Goal: Transaction & Acquisition: Purchase product/service

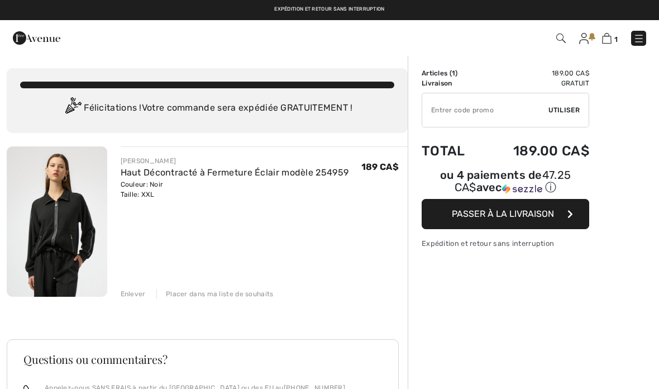
click at [258, 167] on link "Haut Décontracté à Fermeture Éclair modèle 254959" at bounding box center [235, 172] width 228 height 11
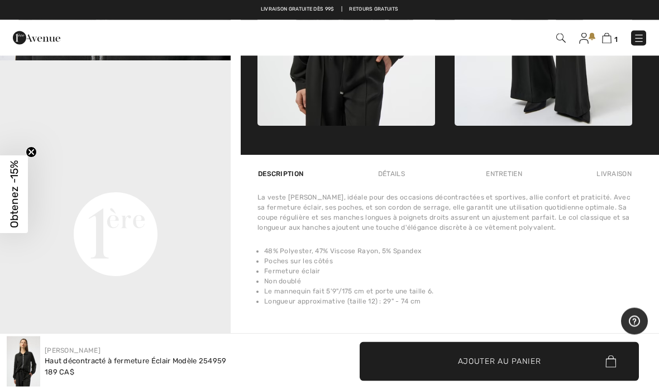
scroll to position [686, 0]
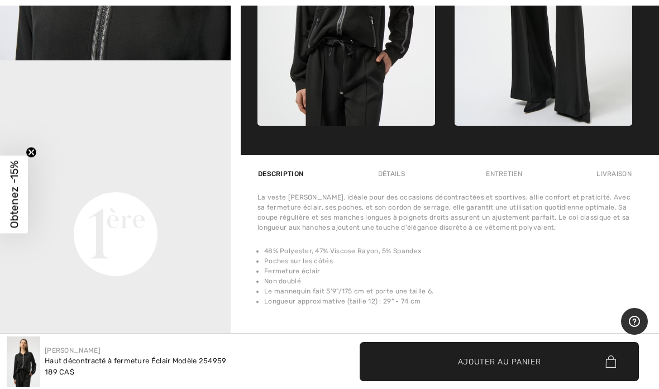
click at [395, 179] on div "Détails" at bounding box center [392, 174] width 46 height 20
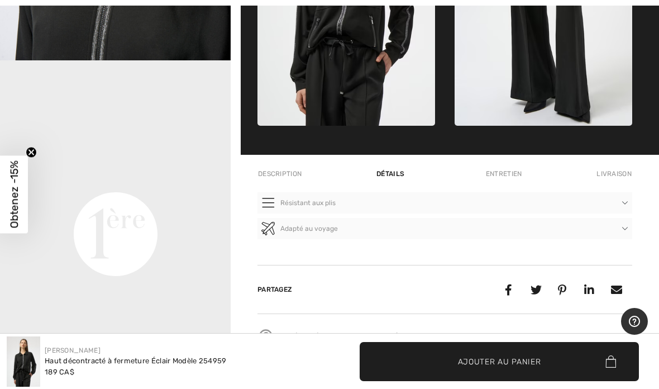
click at [514, 182] on div "Entretien" at bounding box center [503, 174] width 55 height 20
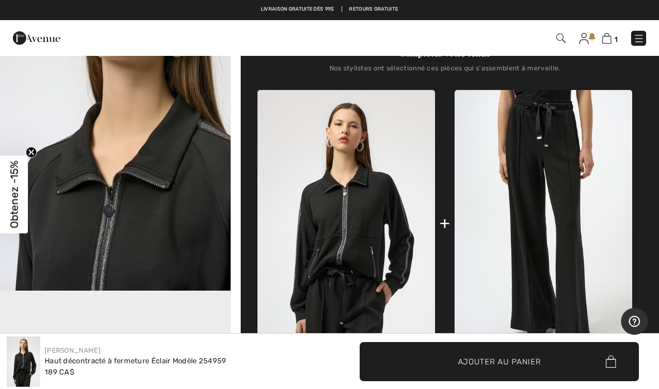
scroll to position [476, 0]
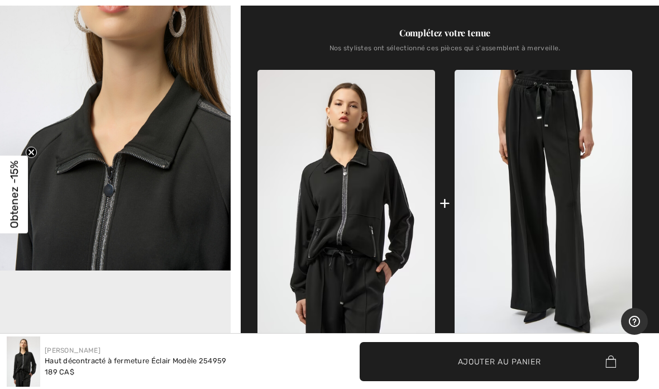
click at [361, 260] on img at bounding box center [346, 203] width 178 height 266
click at [362, 241] on img at bounding box center [346, 203] width 178 height 266
click at [179, 205] on img "2 / 5" at bounding box center [115, 98] width 231 height 346
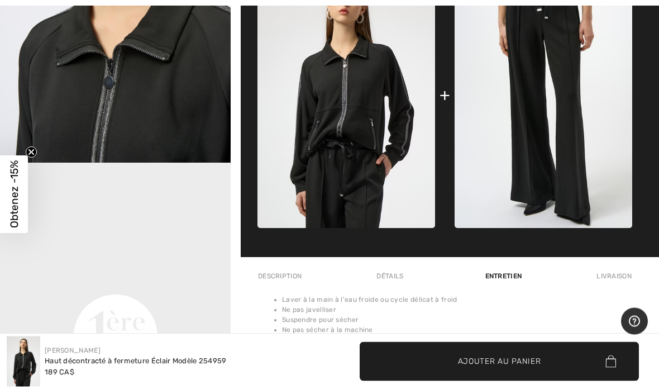
scroll to position [583, 0]
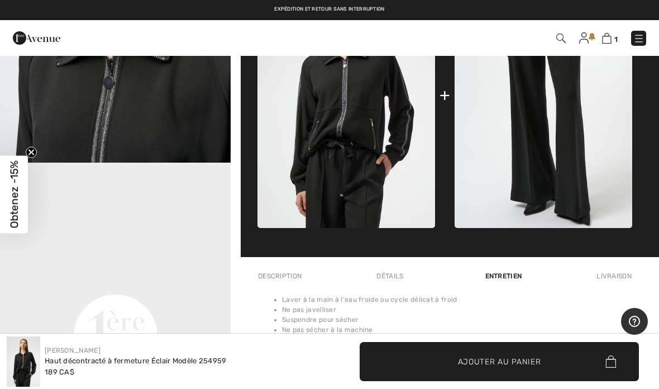
click at [623, 272] on div "Livraison" at bounding box center [613, 276] width 39 height 20
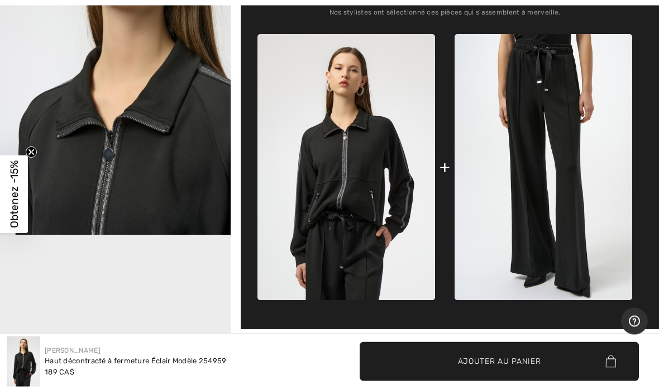
scroll to position [511, 0]
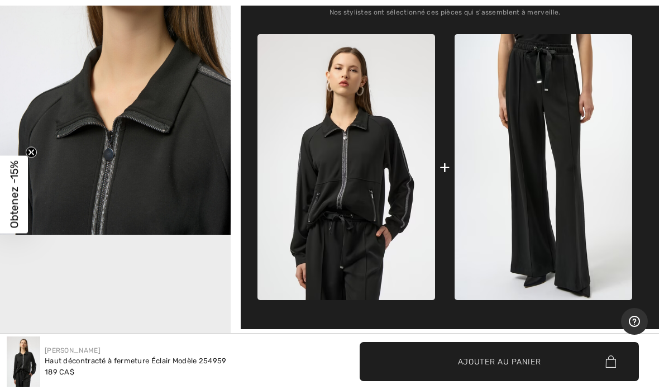
click at [552, 162] on img at bounding box center [544, 167] width 178 height 266
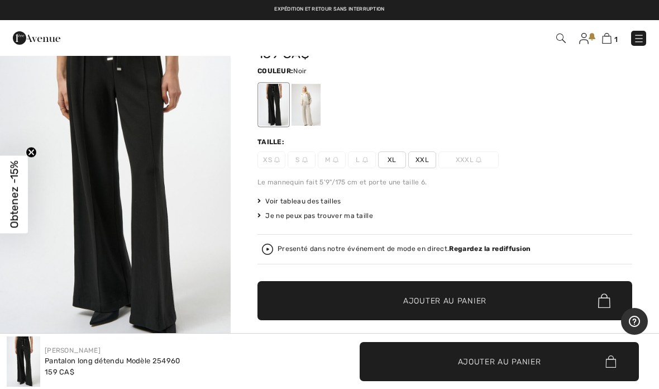
scroll to position [60, 0]
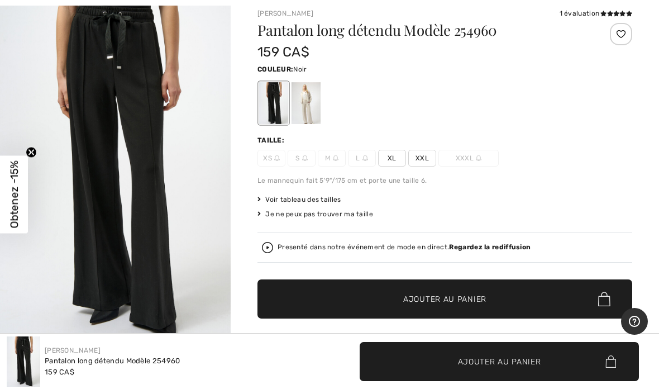
click at [397, 161] on span "XL" at bounding box center [392, 158] width 28 height 17
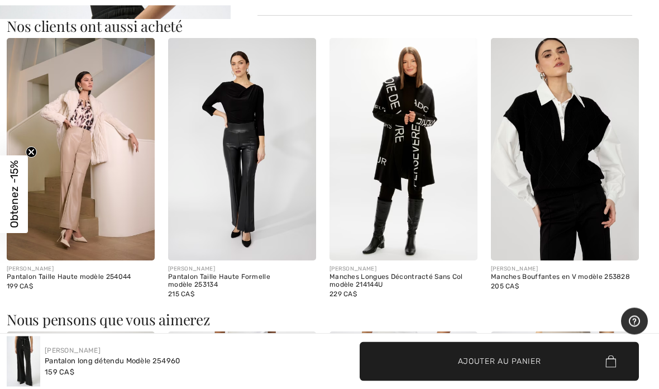
scroll to position [1108, 0]
click at [418, 168] on img at bounding box center [403, 149] width 148 height 222
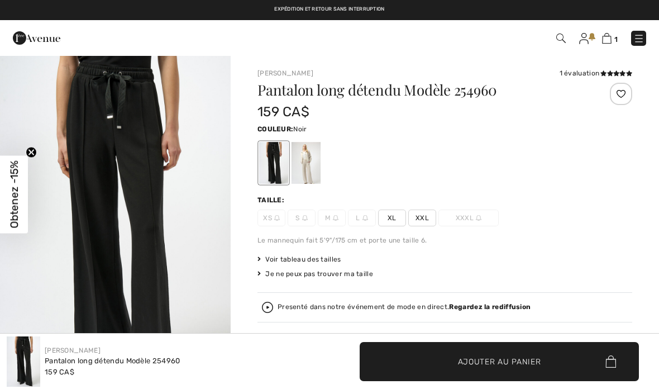
scroll to position [1153, 0]
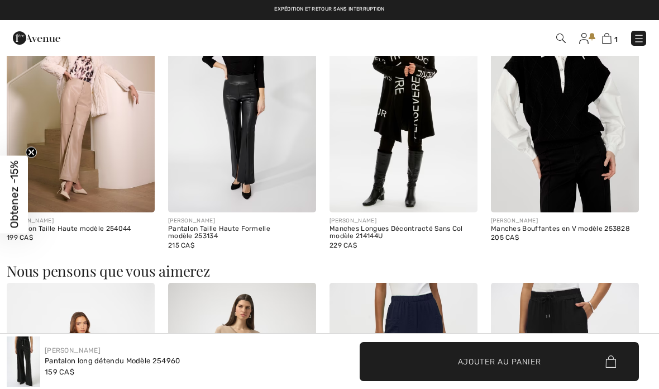
checkbox input "true"
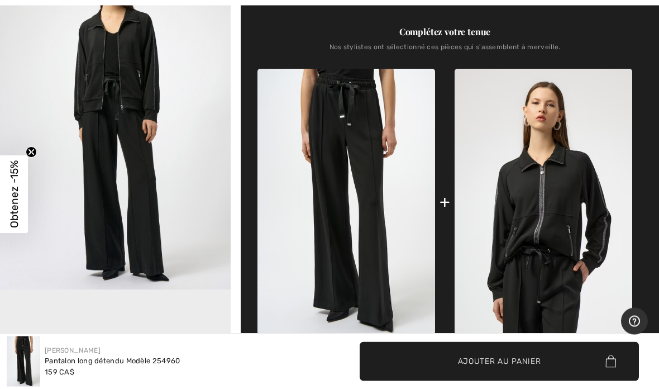
scroll to position [457, 0]
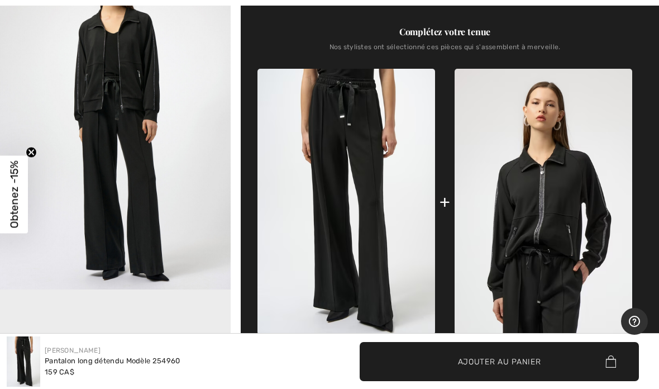
click at [380, 221] on img at bounding box center [346, 202] width 178 height 266
click at [390, 232] on img at bounding box center [346, 202] width 178 height 266
click at [374, 242] on img at bounding box center [346, 202] width 178 height 266
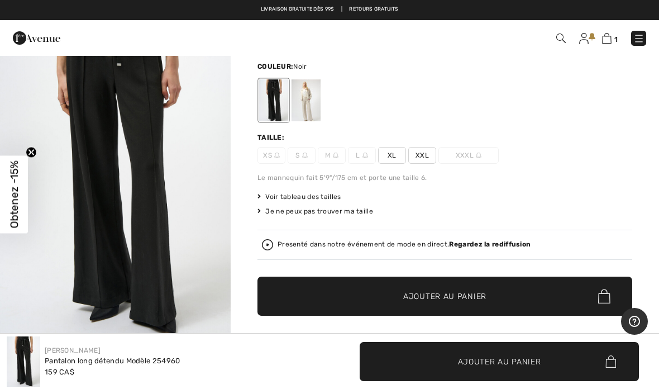
scroll to position [45, 0]
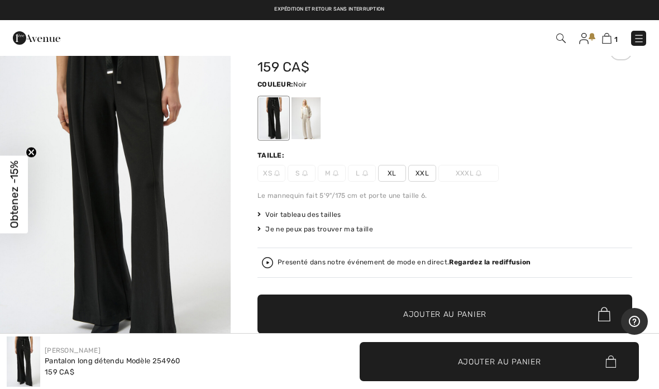
click at [392, 175] on span "XL" at bounding box center [392, 173] width 28 height 17
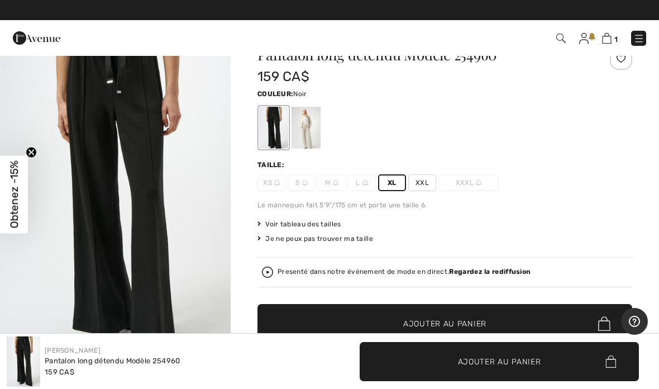
click at [337, 223] on span "Voir tableau des tailles" at bounding box center [299, 224] width 84 height 10
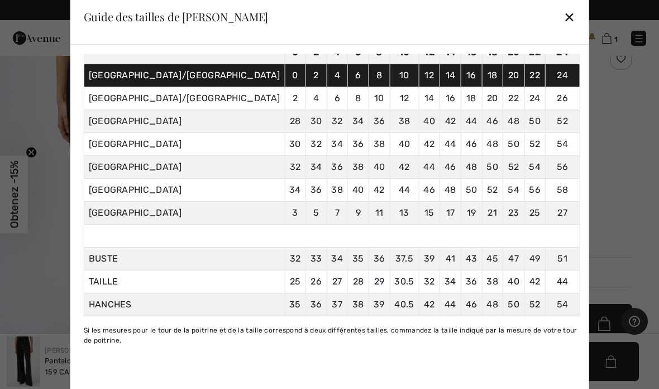
scroll to position [85, 0]
click at [563, 28] on div "✕" at bounding box center [569, 16] width 12 height 23
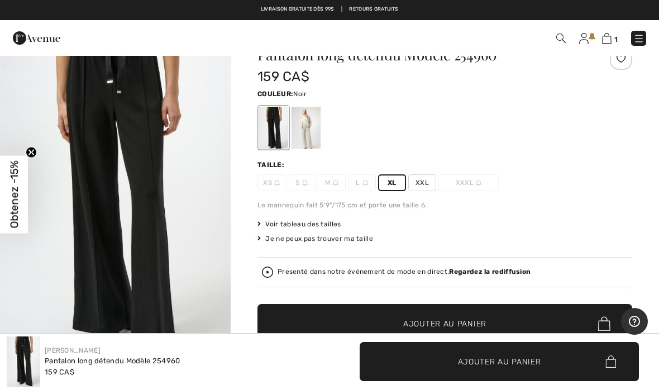
click at [472, 325] on span "Ajouter au panier" at bounding box center [444, 324] width 83 height 12
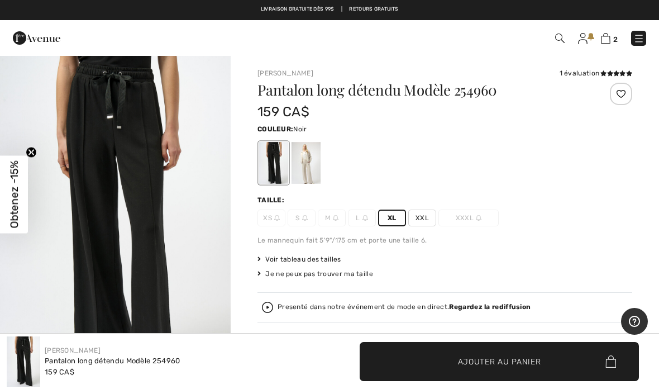
click at [576, 42] on span "2" at bounding box center [465, 38] width 362 height 15
click at [585, 36] on img at bounding box center [582, 38] width 9 height 11
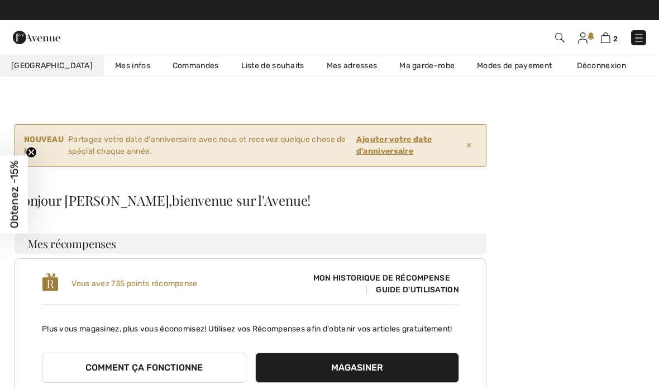
click at [398, 144] on strong "Ajouter votre date d'anniversaire" at bounding box center [408, 144] width 105 height 23
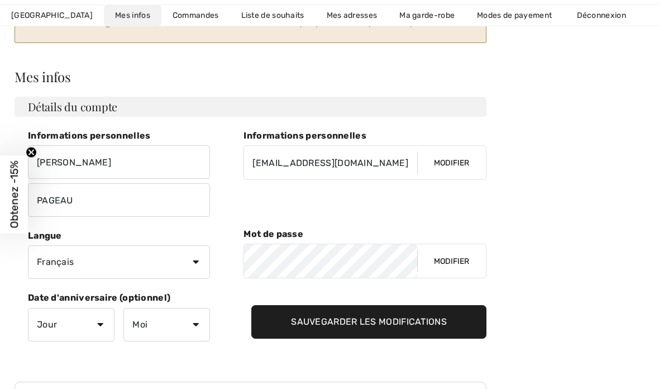
scroll to position [125, 0]
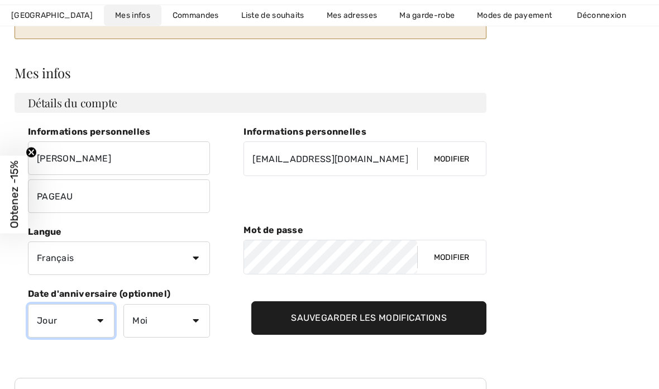
click at [105, 321] on select "Jour 1 2 3 4 5 6 7 8 9 10 11 12 13 14 15 16 17 18 19 20 21 22 23 24 25 26 27 28…" at bounding box center [71, 321] width 87 height 34
select select "21"
click at [209, 321] on select "Moi Janvier Février Mars Avril Mai Juin Juillet Aout Septembre Octobre Novembre…" at bounding box center [166, 321] width 87 height 34
select select "11"
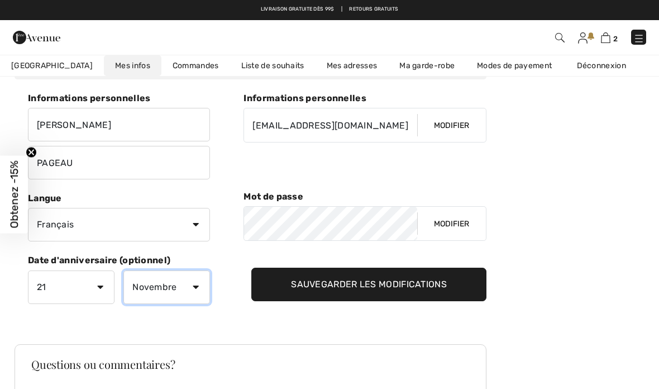
scroll to position [155, 0]
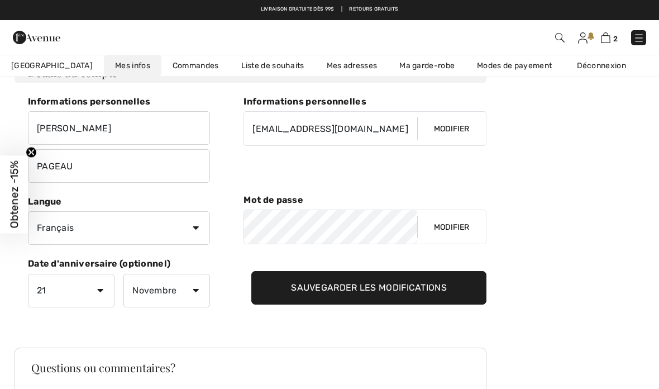
click at [439, 286] on input "Sauvegarder les modifications" at bounding box center [368, 288] width 235 height 34
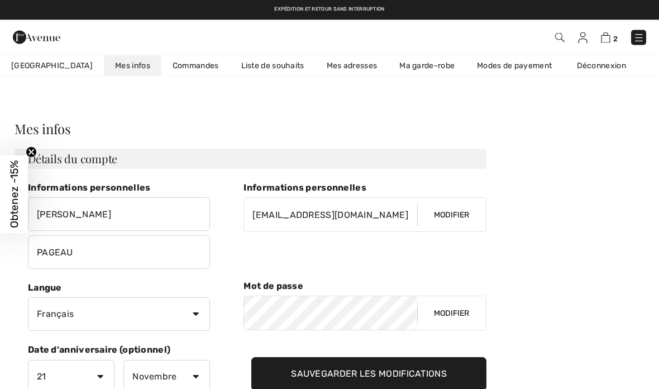
scroll to position [0, 0]
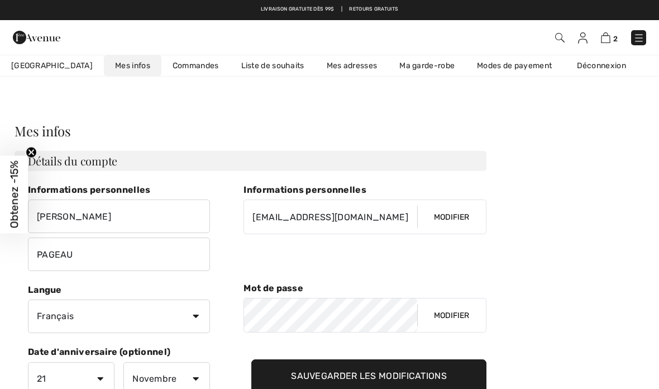
click at [610, 41] on img at bounding box center [605, 37] width 9 height 11
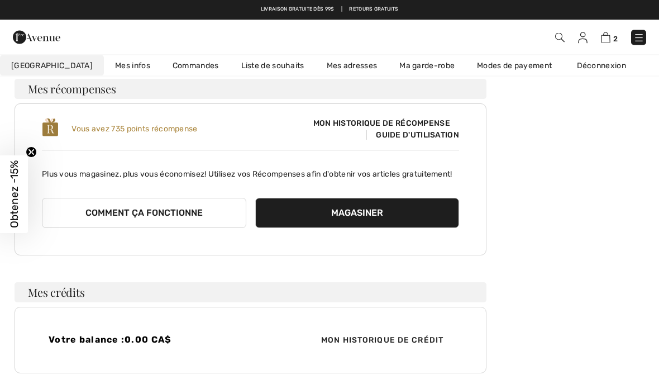
scroll to position [85, 0]
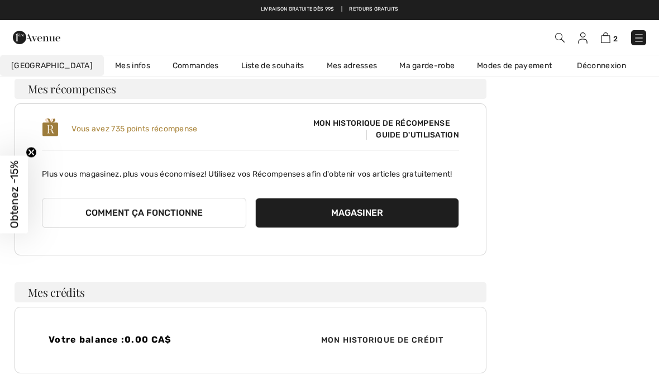
click at [405, 137] on span "Guide d'utilisation" at bounding box center [412, 134] width 93 height 9
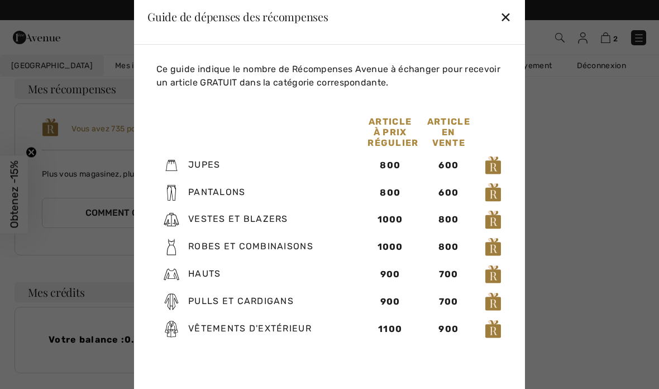
click at [511, 23] on div "✕" at bounding box center [506, 16] width 12 height 23
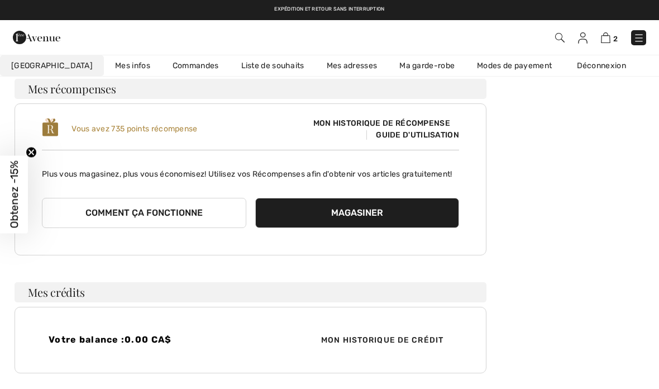
click at [609, 41] on img at bounding box center [605, 37] width 9 height 11
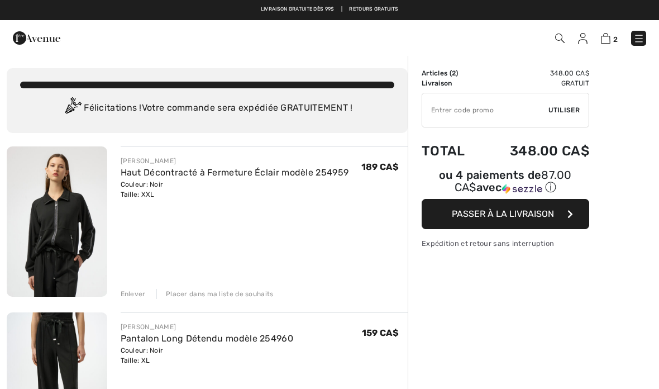
click at [583, 41] on img at bounding box center [582, 38] width 9 height 11
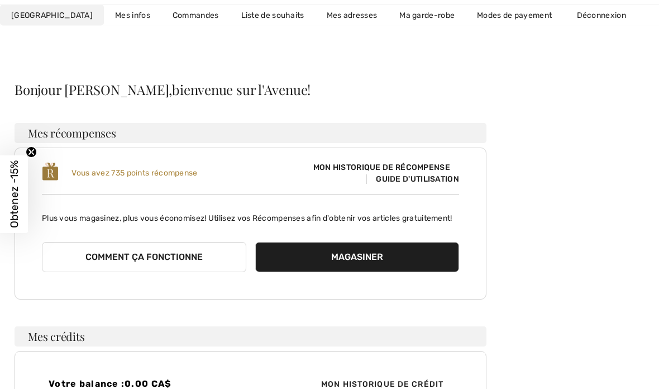
scroll to position [41, 0]
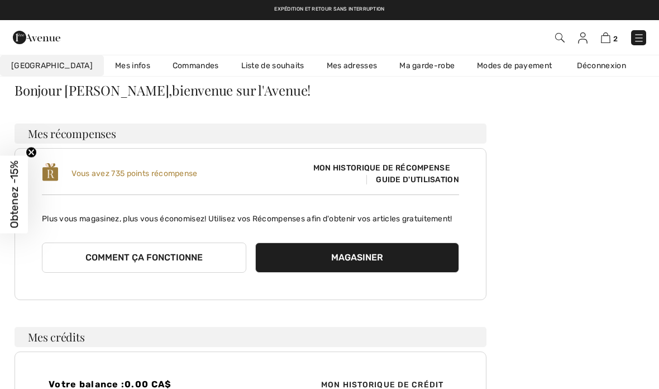
click at [432, 175] on span "Guide d'utilisation" at bounding box center [412, 179] width 93 height 9
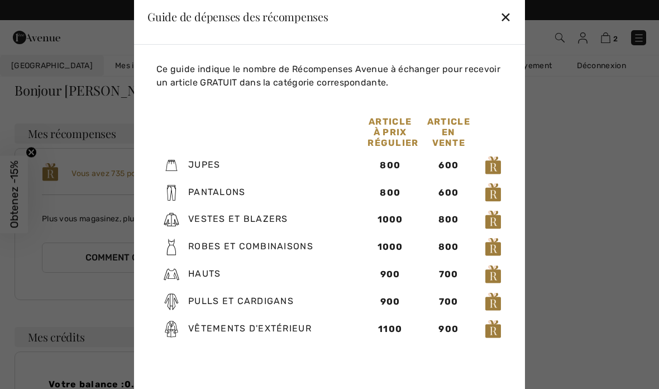
click at [511, 28] on div "✕" at bounding box center [506, 16] width 12 height 23
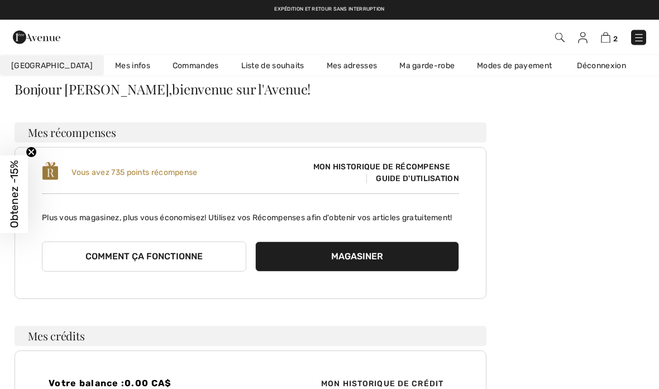
scroll to position [0, 0]
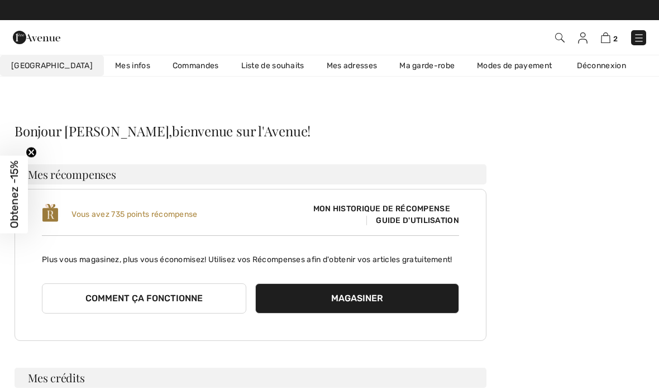
click at [609, 42] on img at bounding box center [605, 37] width 9 height 11
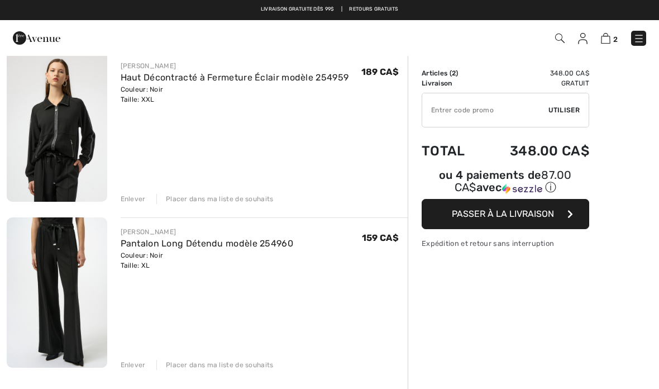
scroll to position [94, 0]
